Goal: Information Seeking & Learning: Learn about a topic

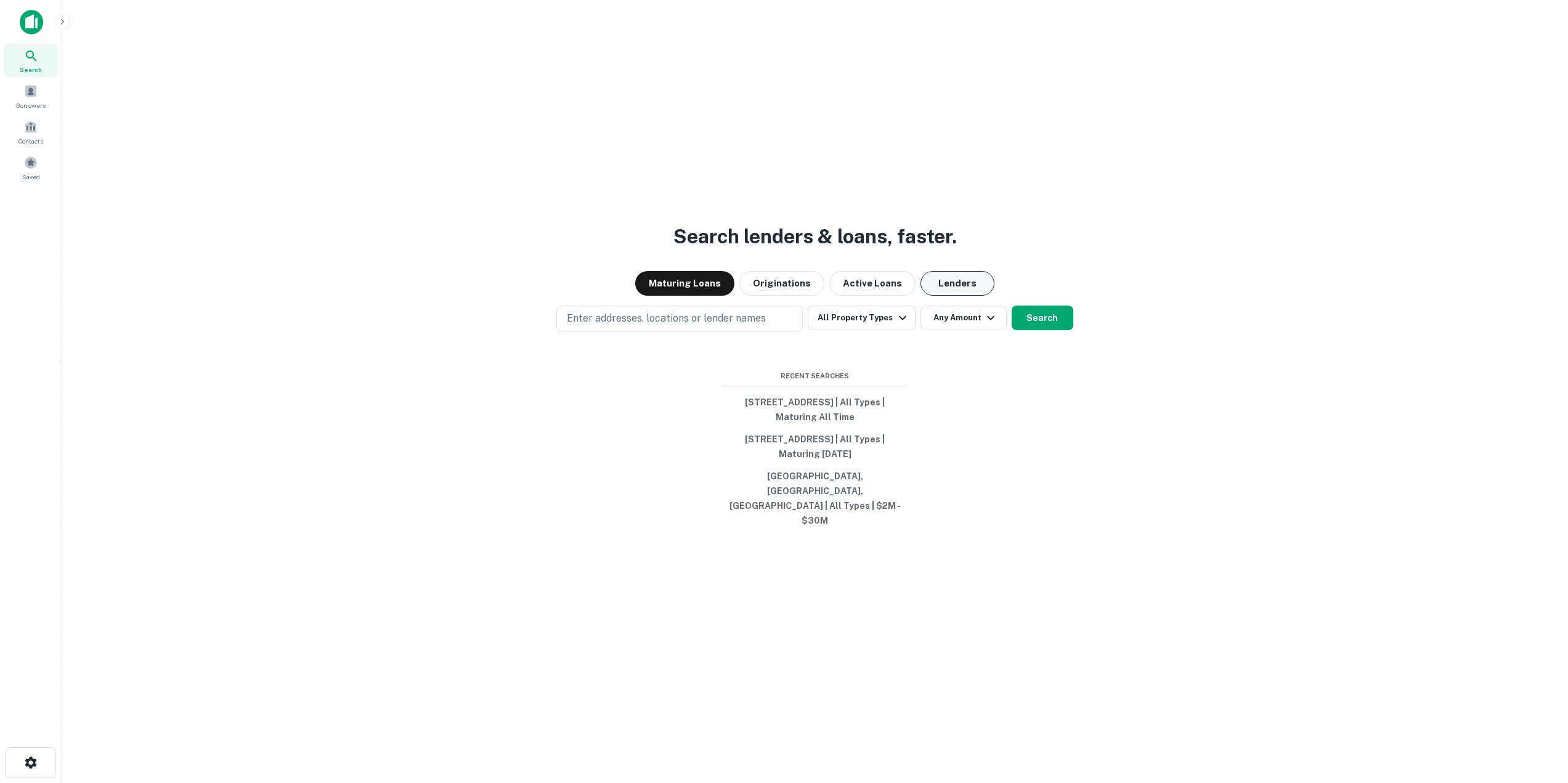
click at [926, 295] on button "Lenders" at bounding box center [957, 283] width 74 height 25
click at [902, 330] on button "All Property Types" at bounding box center [861, 318] width 107 height 25
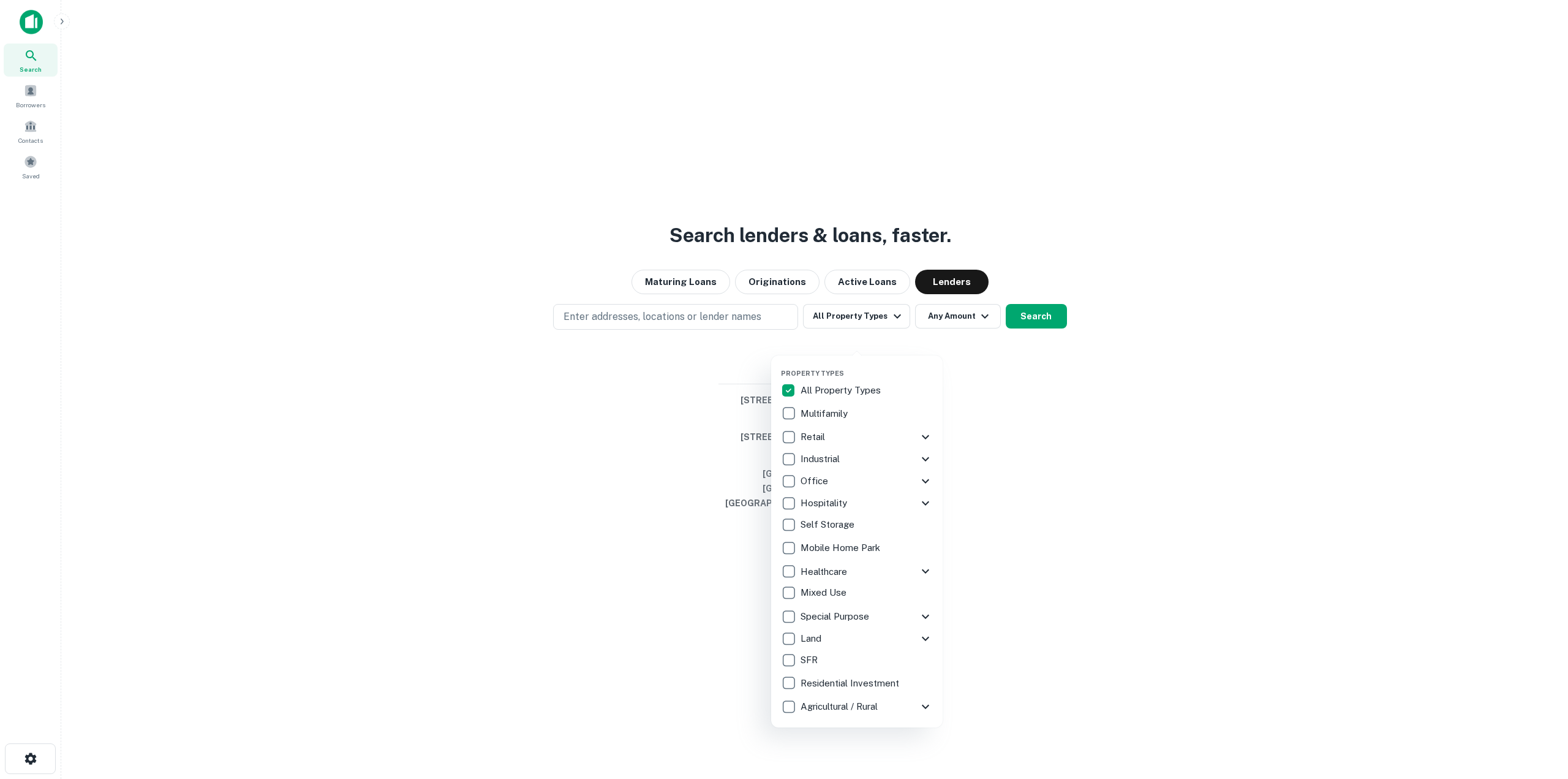
click at [925, 439] on icon at bounding box center [925, 437] width 7 height 4
click at [918, 654] on icon at bounding box center [925, 656] width 15 height 15
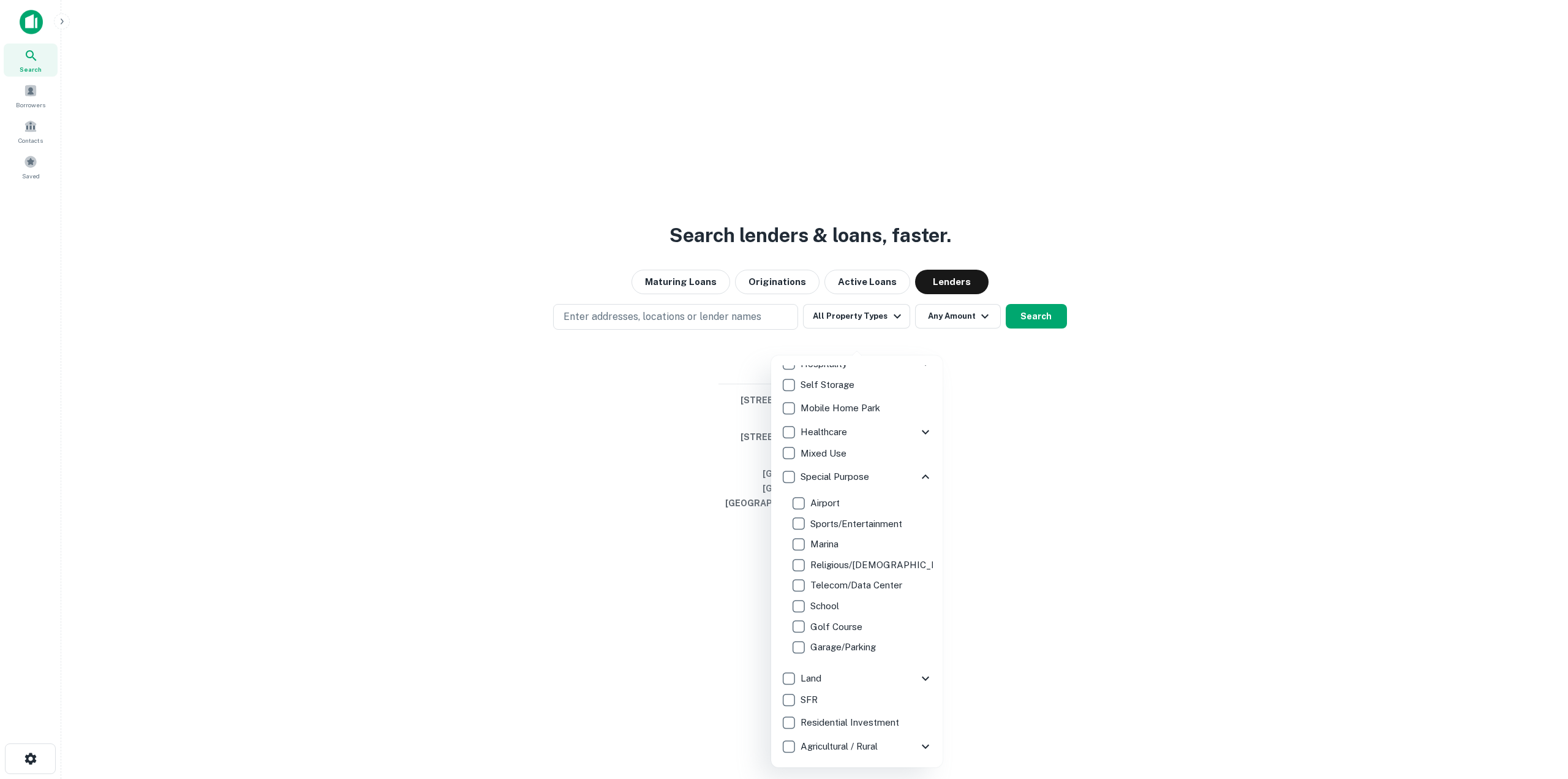
click at [922, 678] on icon at bounding box center [925, 678] width 7 height 4
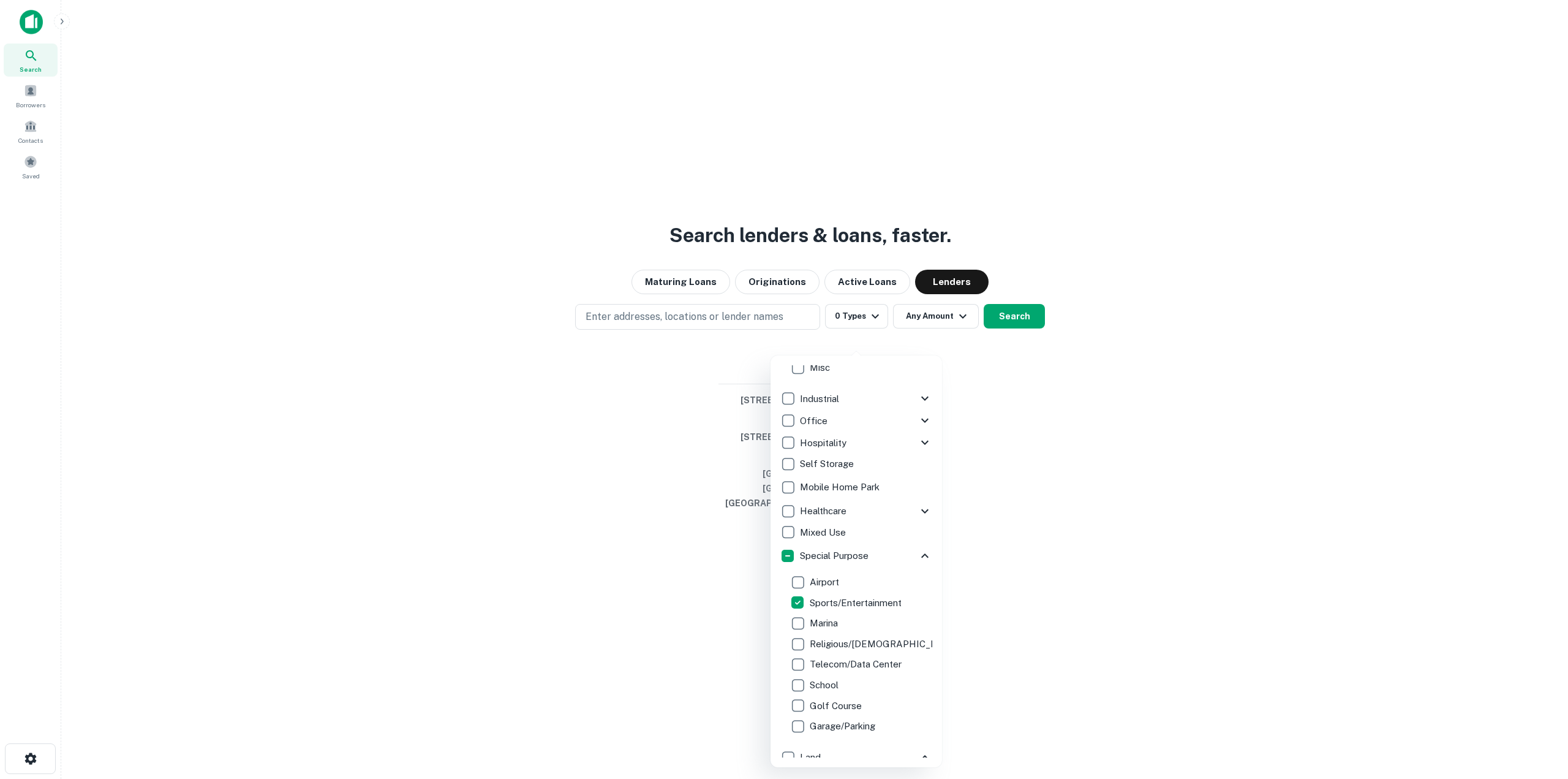
scroll to position [315, 0]
click at [919, 449] on icon at bounding box center [925, 450] width 15 height 15
click at [1045, 305] on div at bounding box center [784, 389] width 1568 height 779
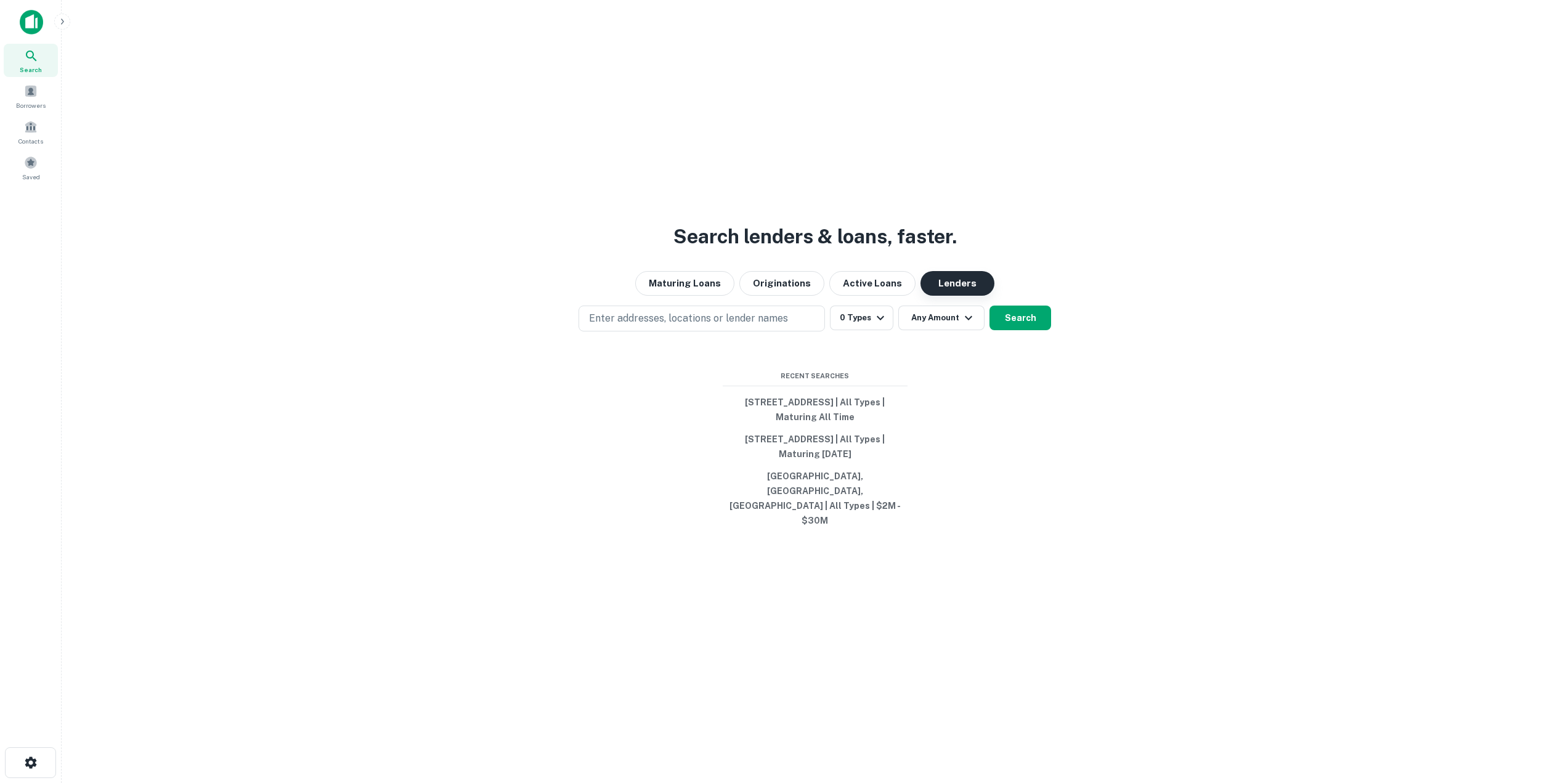
click at [972, 295] on button "Lenders" at bounding box center [957, 283] width 74 height 25
click at [1008, 328] on button "Search" at bounding box center [1020, 318] width 61 height 25
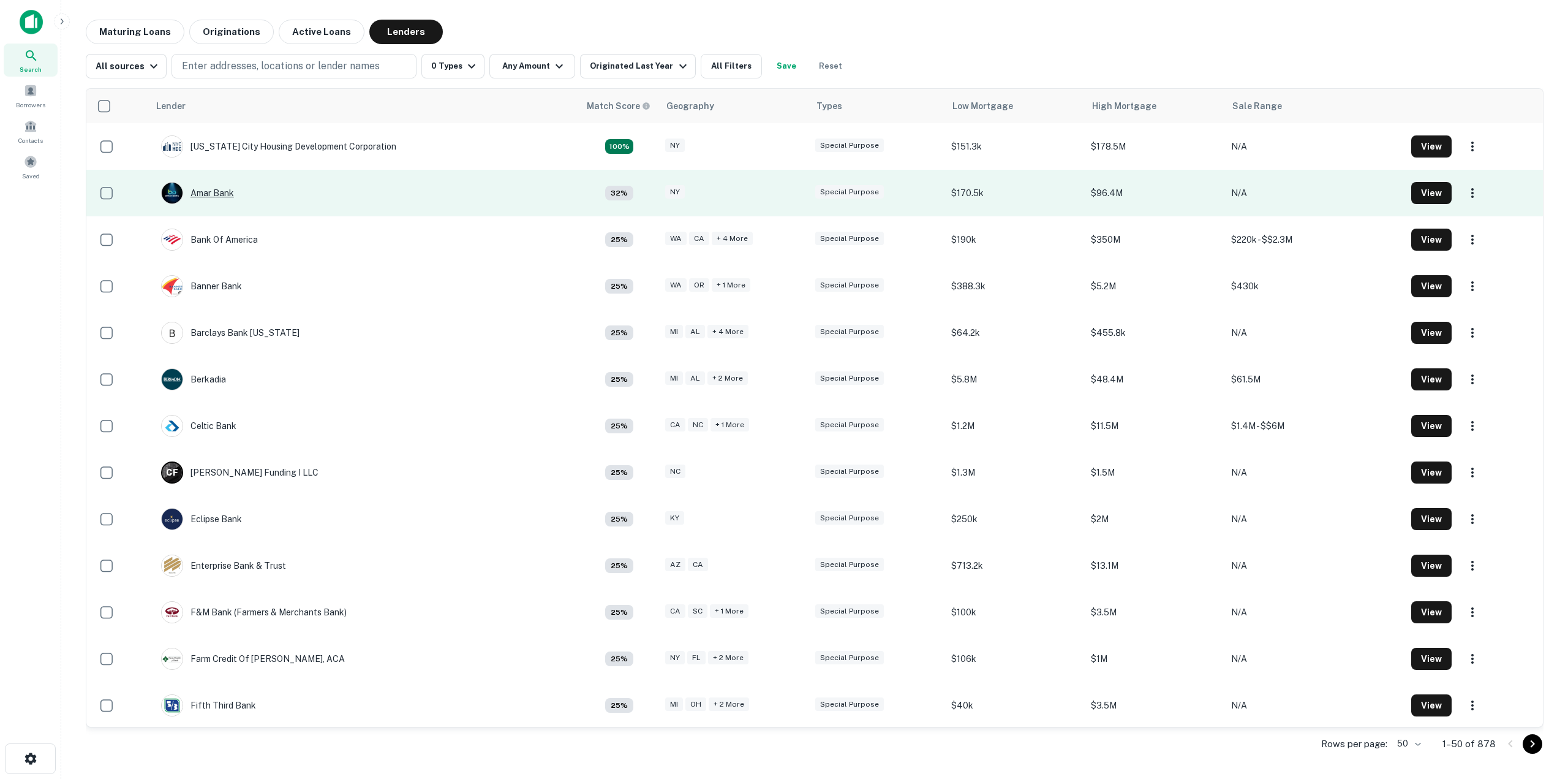
click at [204, 192] on div "Amar Bank" at bounding box center [197, 193] width 73 height 22
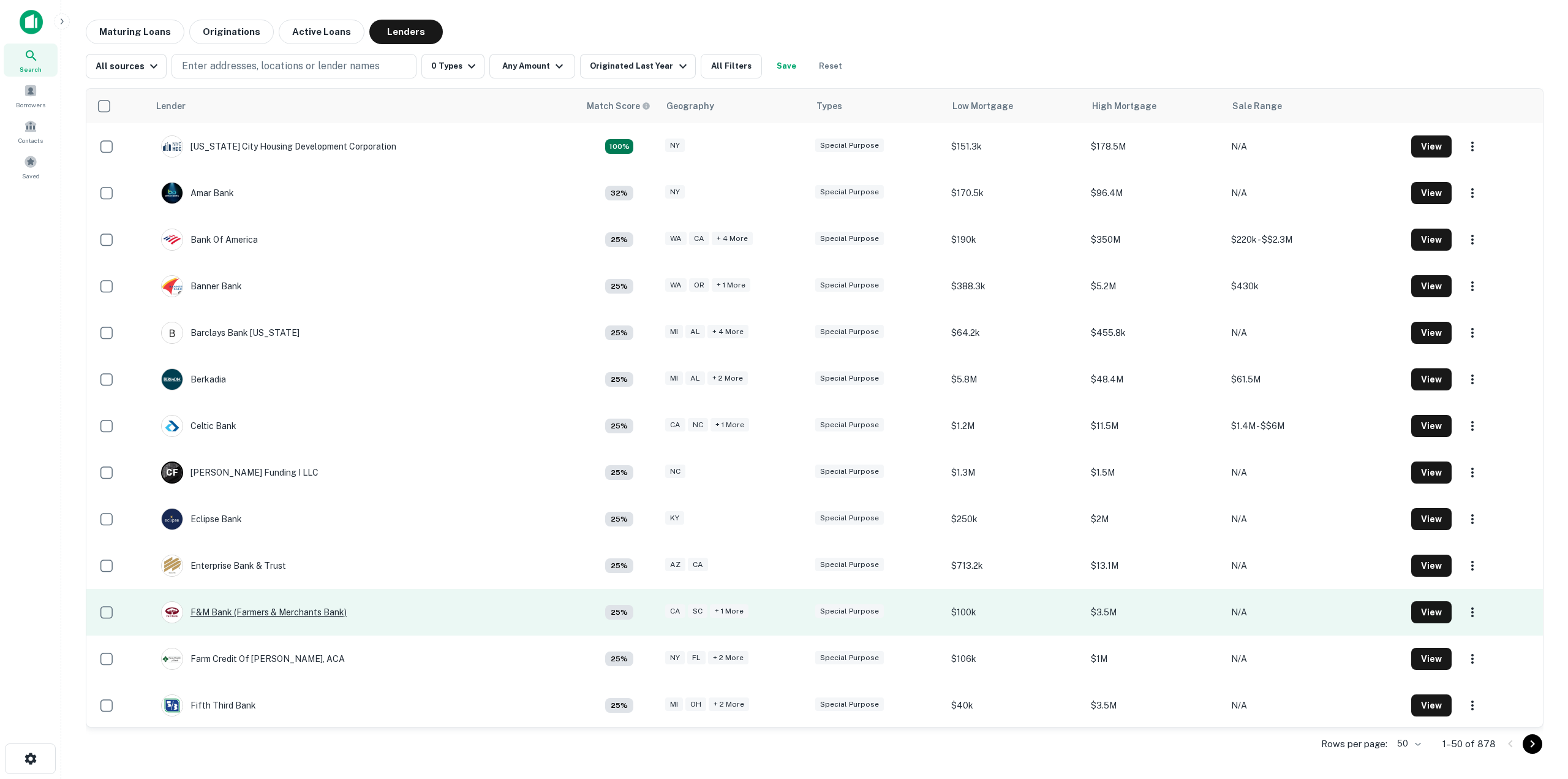
click at [277, 614] on div "F&M Bank (farmers & Merchants Bank)" at bounding box center [253, 612] width 185 height 22
